Goal: Information Seeking & Learning: Learn about a topic

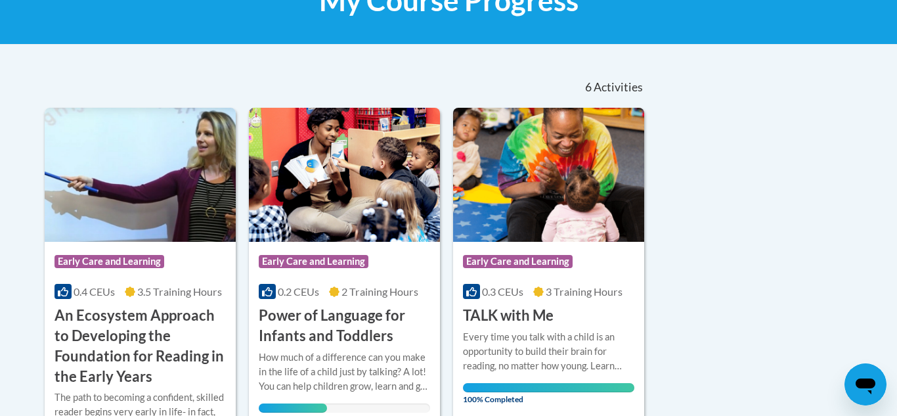
scroll to position [447, 0]
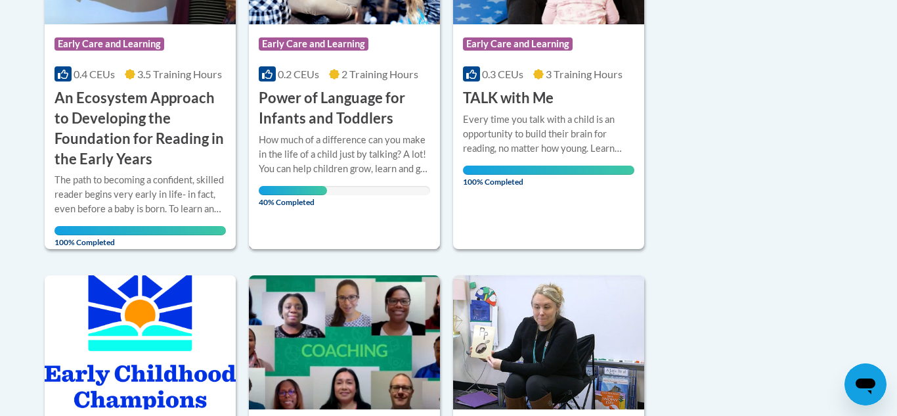
click at [368, 118] on h3 "Power of Language for Infants and Toddlers" at bounding box center [344, 108] width 171 height 41
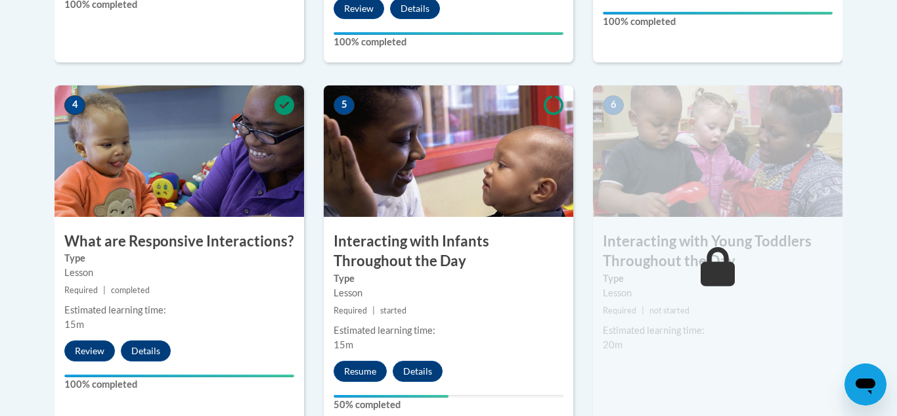
scroll to position [736, 0]
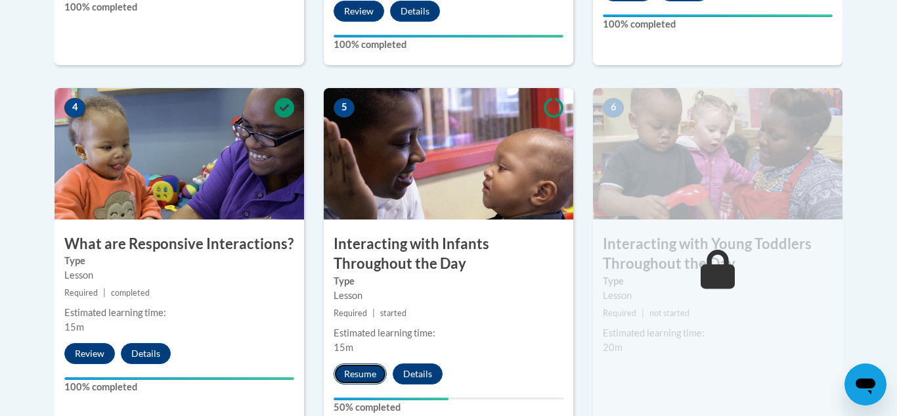
click at [355, 363] on button "Resume" at bounding box center [360, 373] width 53 height 21
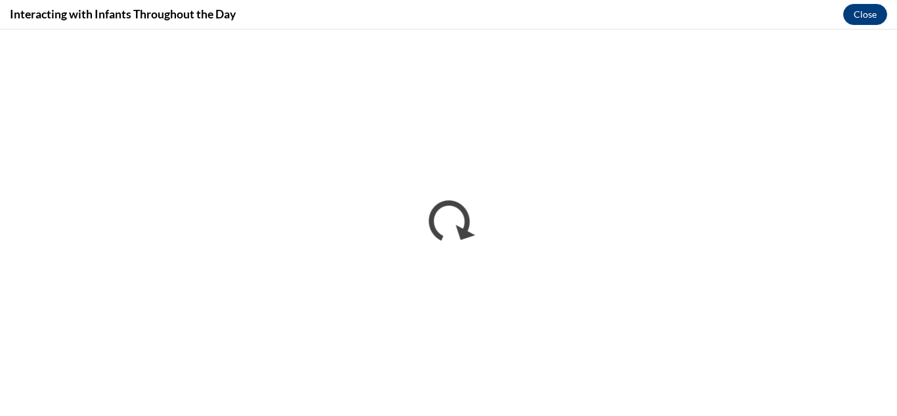
scroll to position [0, 0]
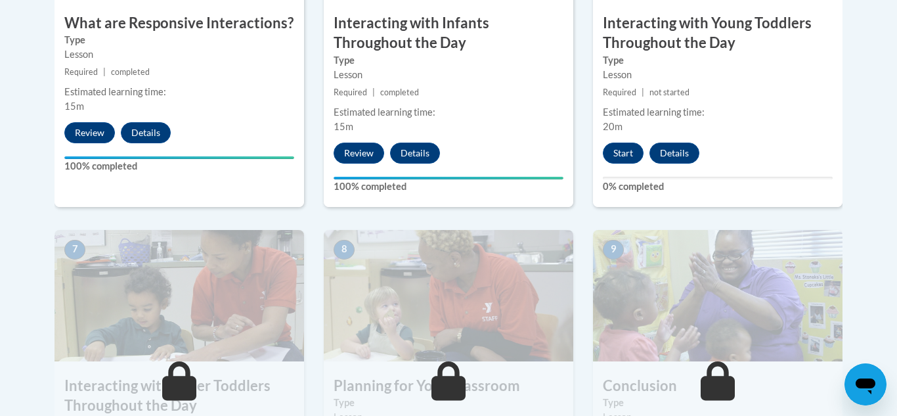
scroll to position [960, 0]
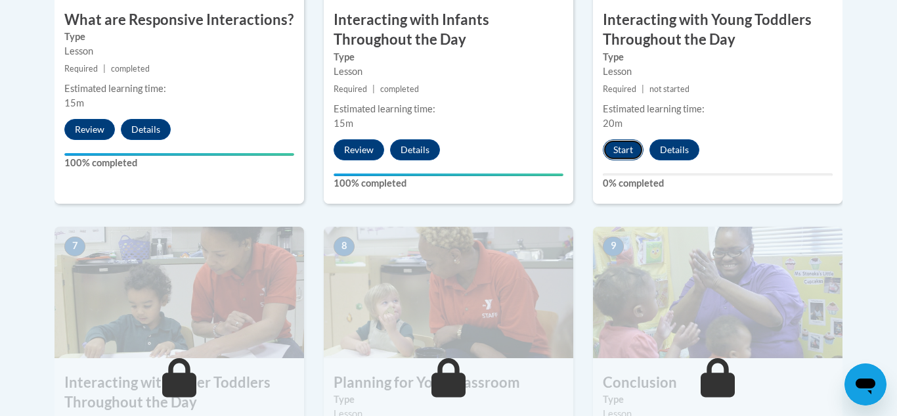
click at [627, 139] on button "Start" at bounding box center [623, 149] width 41 height 21
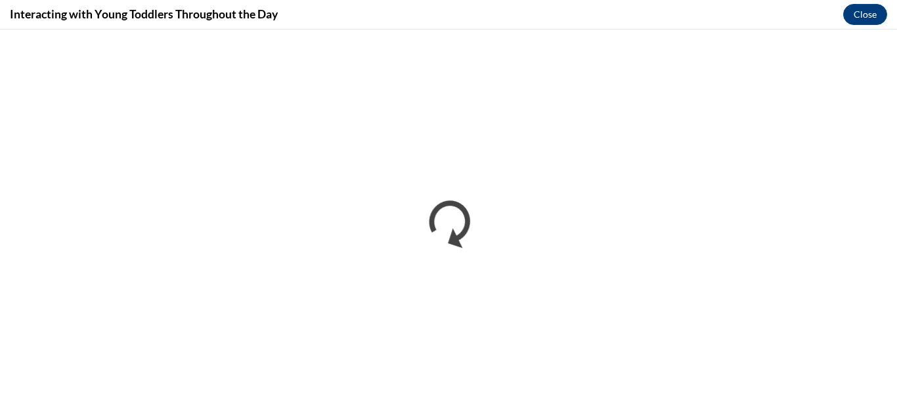
scroll to position [0, 0]
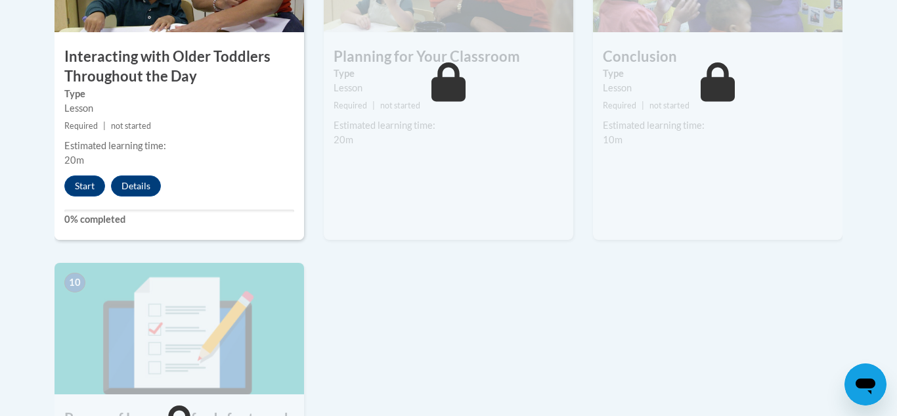
scroll to position [1251, 0]
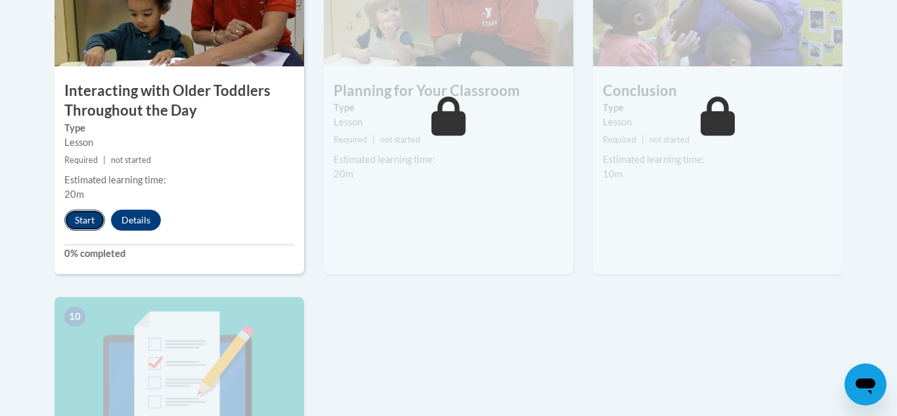
click at [94, 210] on button "Start" at bounding box center [84, 220] width 41 height 21
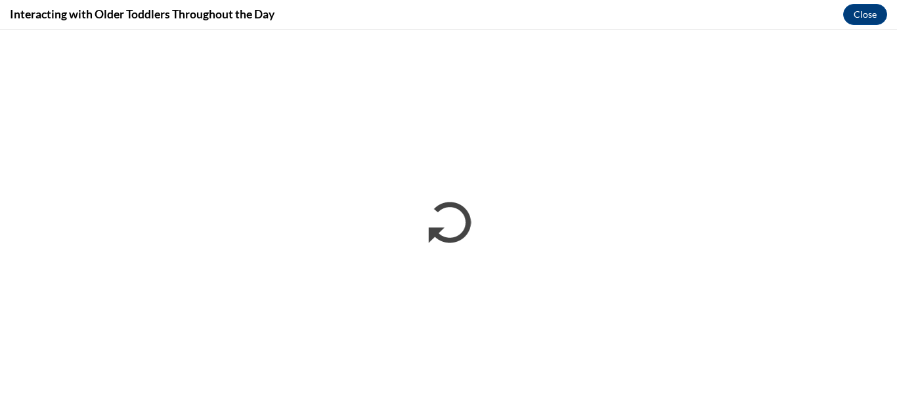
scroll to position [0, 0]
